Goal: Task Accomplishment & Management: Manage account settings

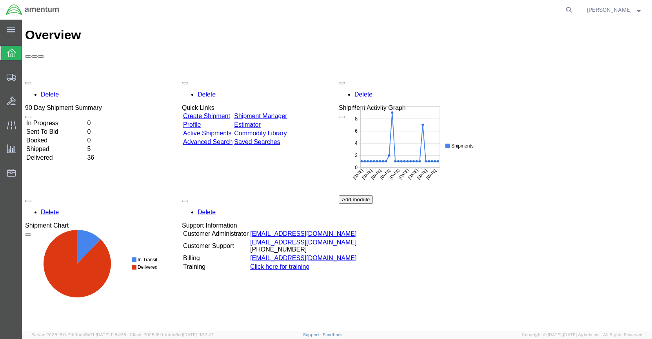
click at [287, 113] on link "Shipment Manager" at bounding box center [260, 116] width 53 height 7
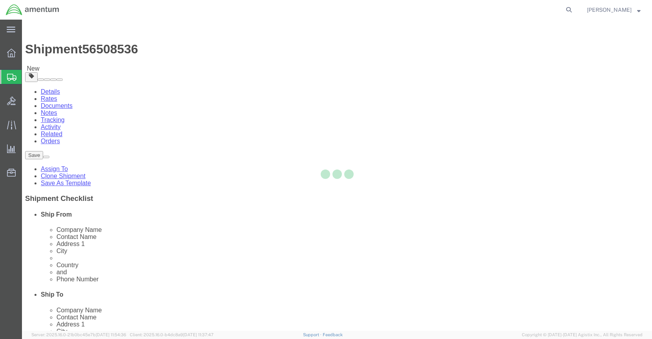
select select "42740"
select select
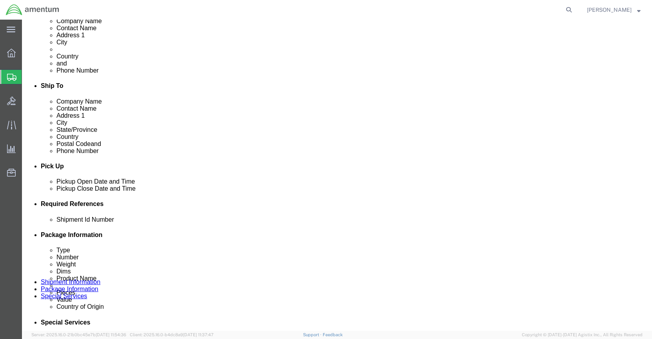
scroll to position [235, 0]
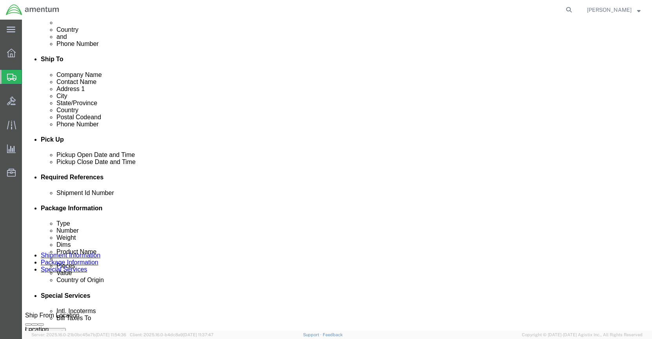
click button "Rate Shipment"
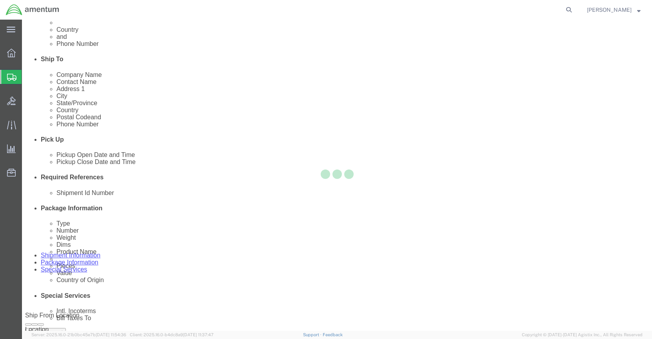
scroll to position [0, 0]
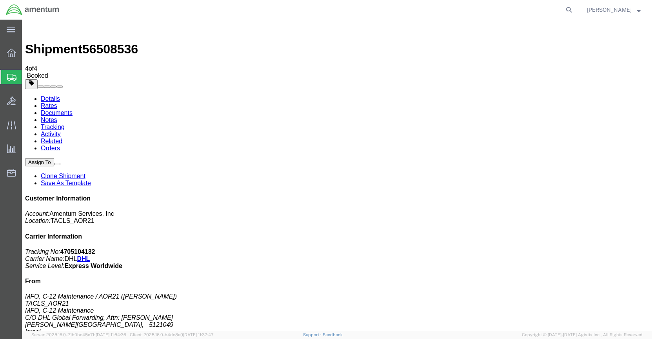
drag, startPoint x: 75, startPoint y: 156, endPoint x: 398, endPoint y: 95, distance: 329.2
